Goal: Task Accomplishment & Management: Manage account settings

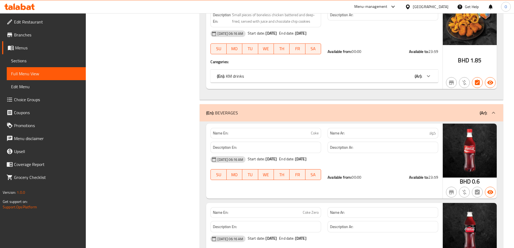
scroll to position [3317, 0]
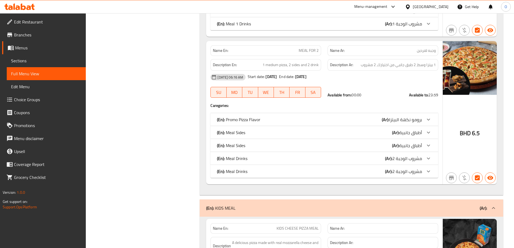
click at [32, 49] on span "Menus" at bounding box center [48, 47] width 66 height 6
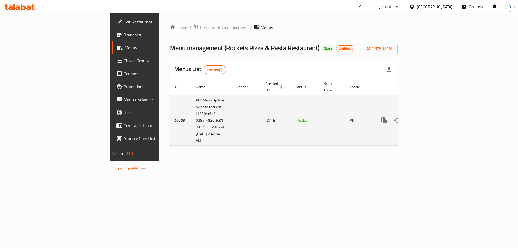
click at [425, 118] on icon "enhanced table" at bounding box center [422, 120] width 5 height 5
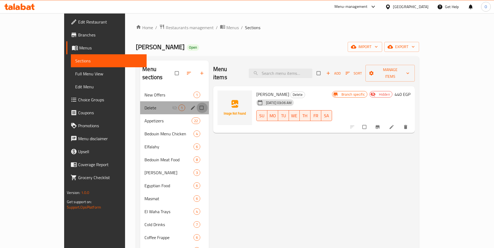
click at [197, 102] on input "Menu sections" at bounding box center [202, 107] width 11 height 10
checkbox input "true"
click at [174, 70] on icon "button" at bounding box center [176, 72] width 5 height 5
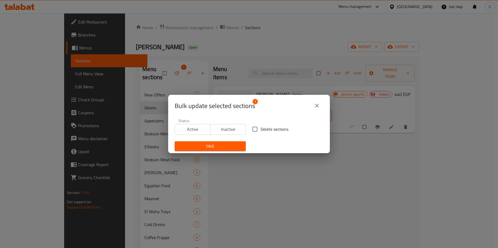
click at [275, 128] on span "Delete sections" at bounding box center [275, 129] width 28 height 6
click at [261, 128] on input "Delete sections" at bounding box center [254, 128] width 11 height 11
checkbox input "true"
click at [239, 148] on span "Save" at bounding box center [210, 146] width 63 height 7
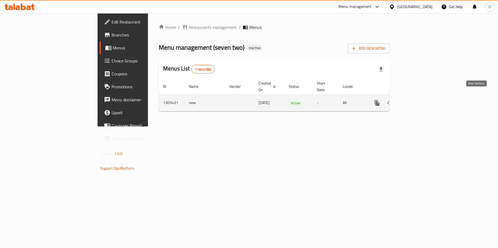
click at [419, 99] on icon "enhanced table" at bounding box center [416, 102] width 6 height 6
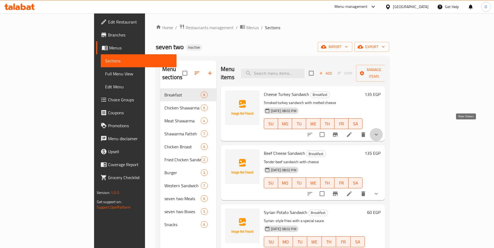
click at [380, 131] on icon "show more" at bounding box center [376, 134] width 6 height 6
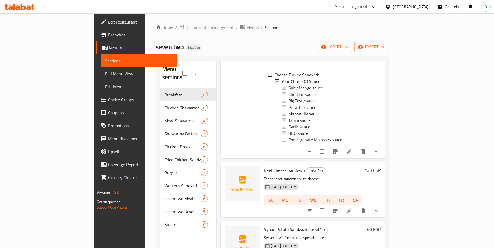
scroll to position [81, 0]
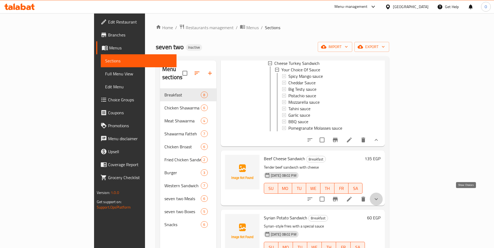
click at [380, 195] on icon "show more" at bounding box center [376, 198] width 6 height 6
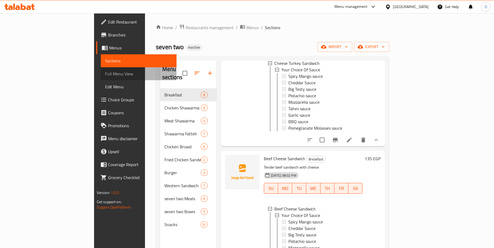
click at [105, 72] on span "Full Menu View" at bounding box center [138, 73] width 67 height 6
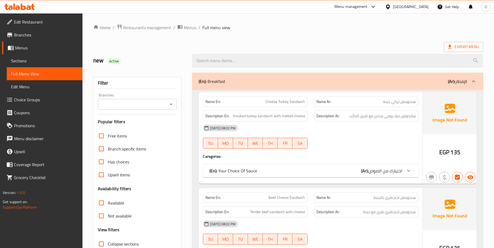
click at [120, 102] on input "Branches" at bounding box center [132, 104] width 67 height 8
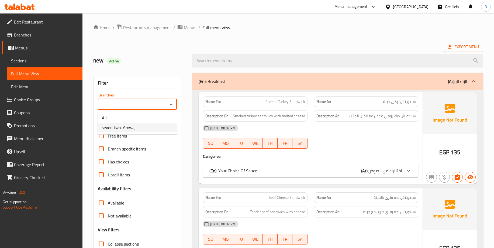
click at [124, 126] on span "seven two, Amwaj" at bounding box center [119, 127] width 34 height 6
type input "seven two, Amwaj"
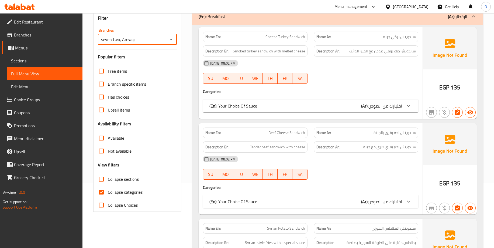
scroll to position [108, 0]
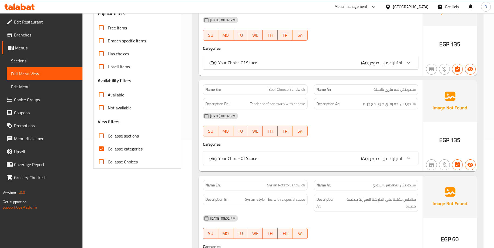
click at [104, 135] on input "Collapse sections" at bounding box center [101, 135] width 13 height 13
checkbox input "true"
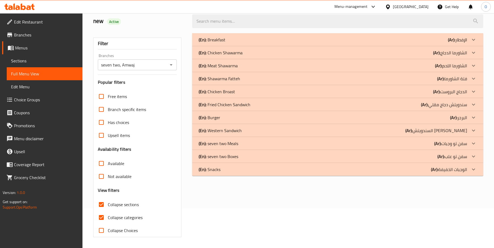
scroll to position [28, 0]
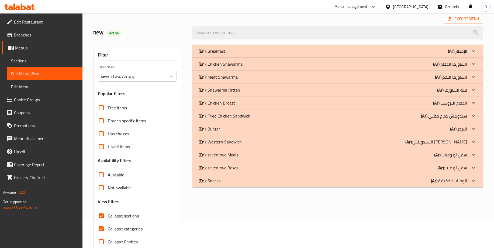
click at [22, 99] on span "Choice Groups" at bounding box center [46, 99] width 64 height 6
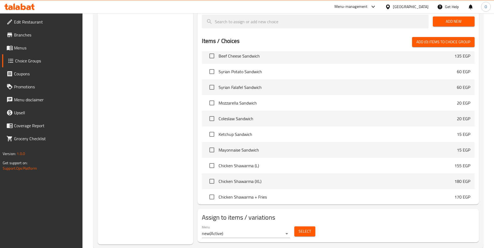
scroll to position [303, 0]
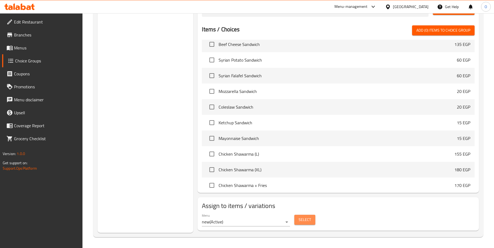
click at [305, 219] on span "Select" at bounding box center [305, 219] width 12 height 7
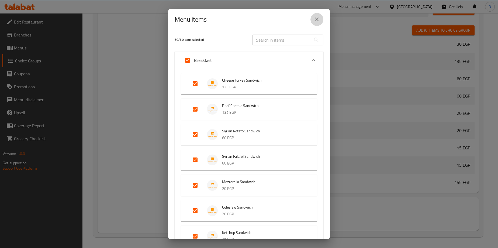
click at [320, 19] on icon "close" at bounding box center [317, 19] width 6 height 6
